Goal: Transaction & Acquisition: Purchase product/service

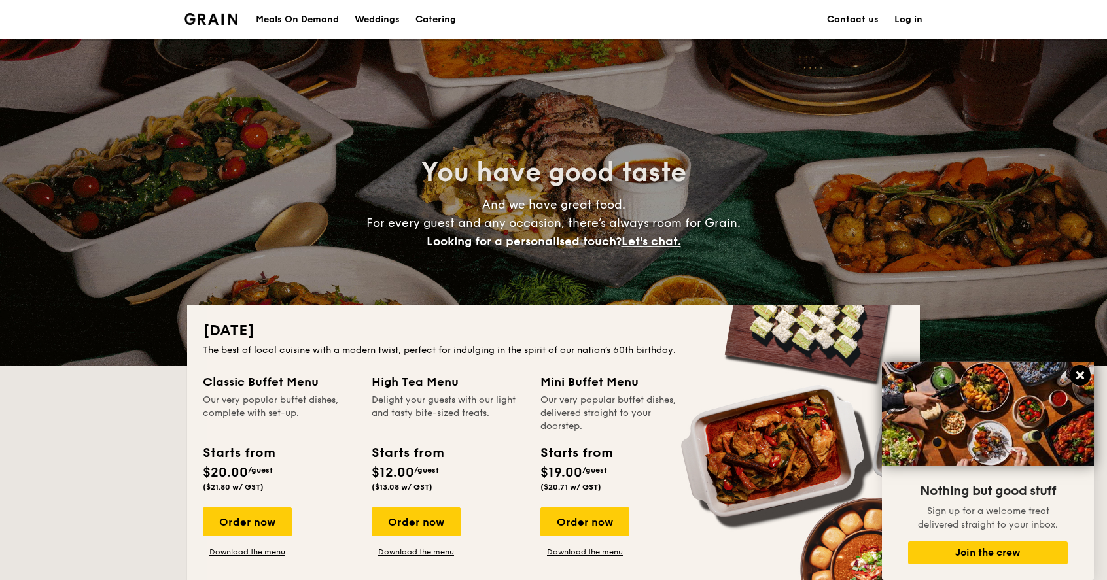
click at [1077, 377] on icon at bounding box center [1080, 376] width 8 height 8
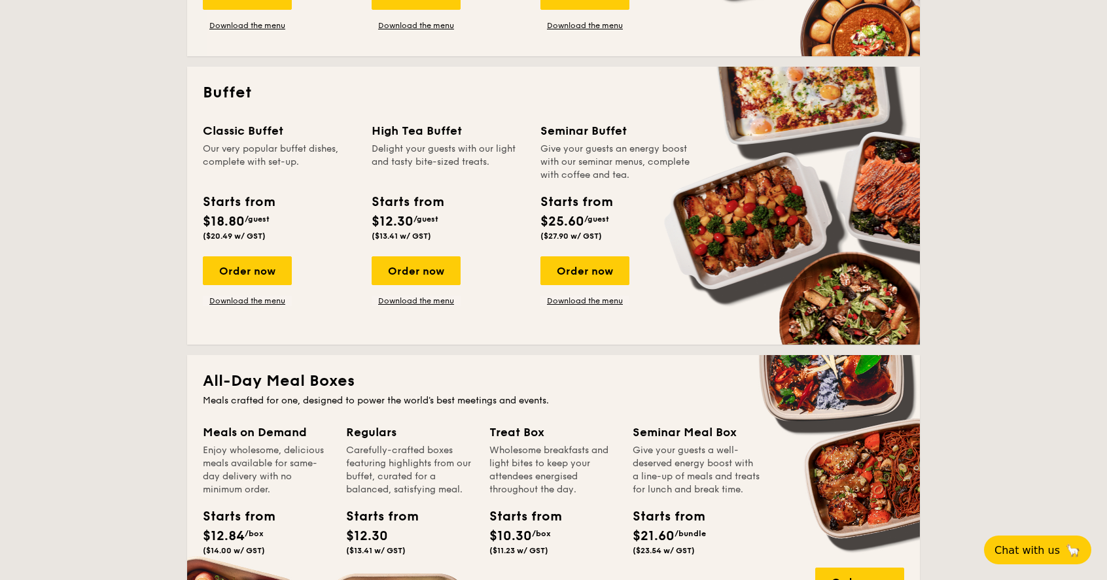
scroll to position [525, 0]
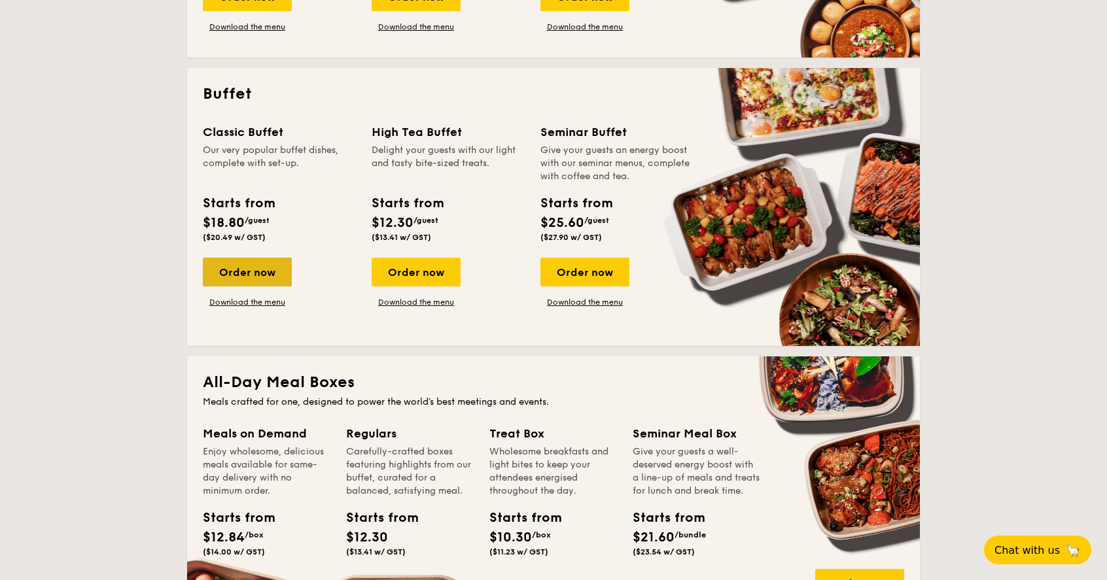
click at [254, 272] on div "Order now" at bounding box center [247, 272] width 89 height 29
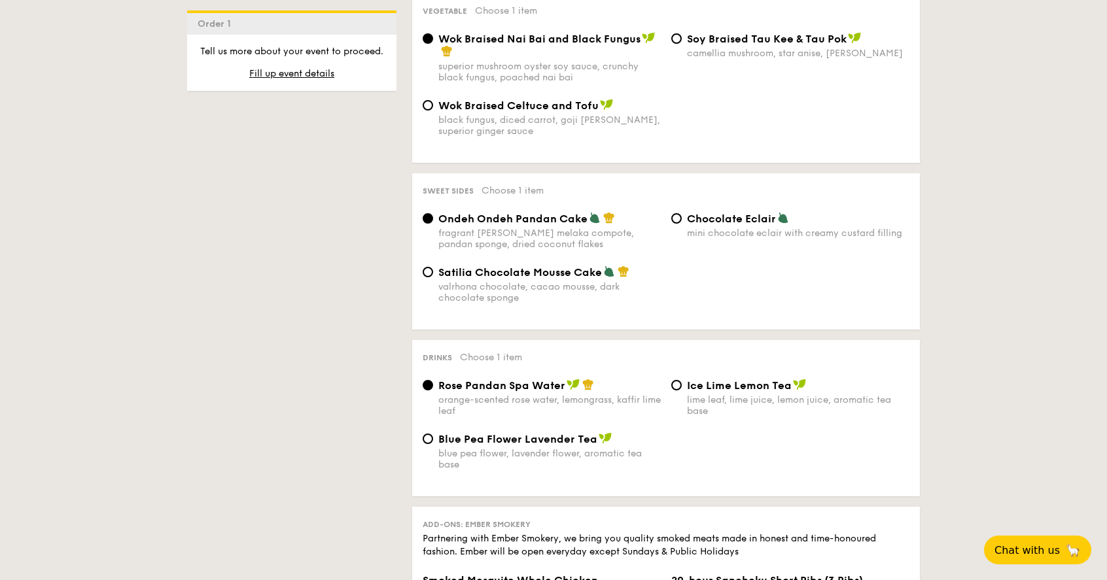
scroll to position [1026, 0]
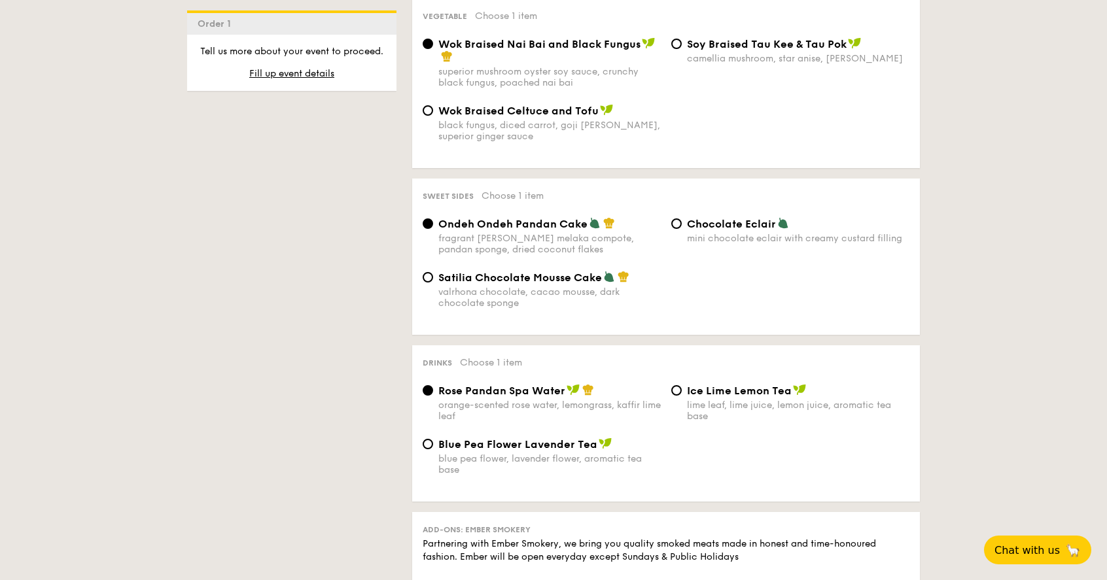
drag, startPoint x: 572, startPoint y: 392, endPoint x: 547, endPoint y: 429, distance: 44.8
click at [546, 438] on span "Blue Pea Flower Lavender Tea" at bounding box center [517, 444] width 159 height 12
click at [433, 439] on input "Blue Pea Flower Lavender Tea blue pea flower, lavender flower, aromatic tea base" at bounding box center [428, 444] width 10 height 10
radio input "true"
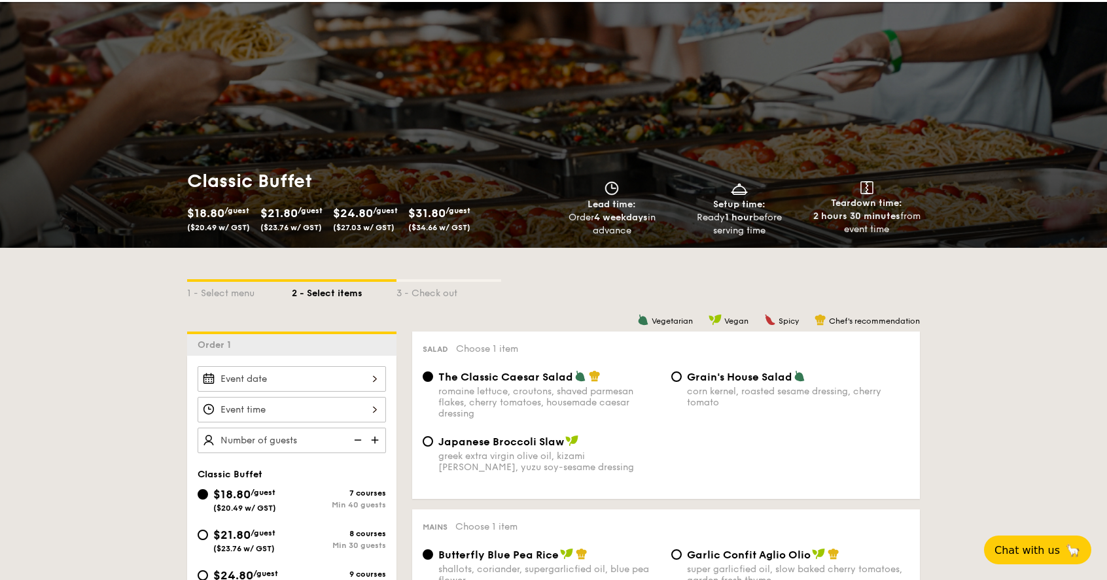
scroll to position [33, 0]
